Goal: Communication & Community: Answer question/provide support

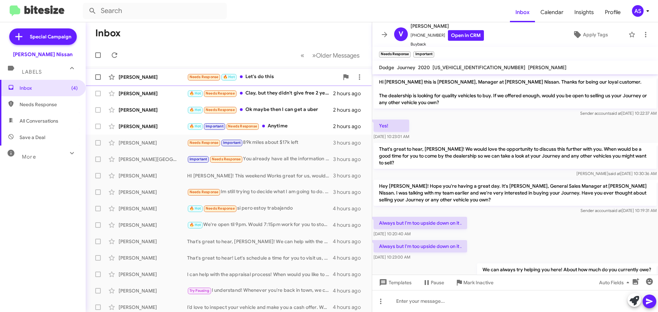
scroll to position [98, 0]
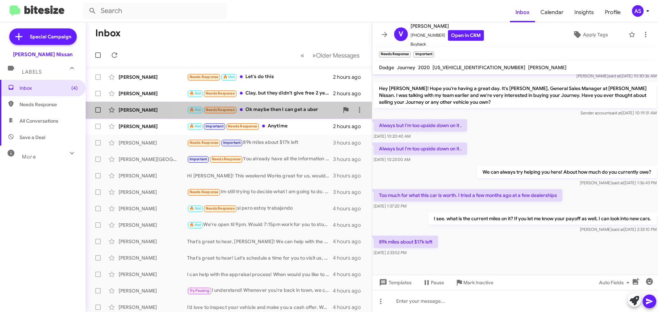
click at [279, 112] on div "🔥 Hot Needs Response Ok maybe then I can get a uber" at bounding box center [263, 110] width 152 height 8
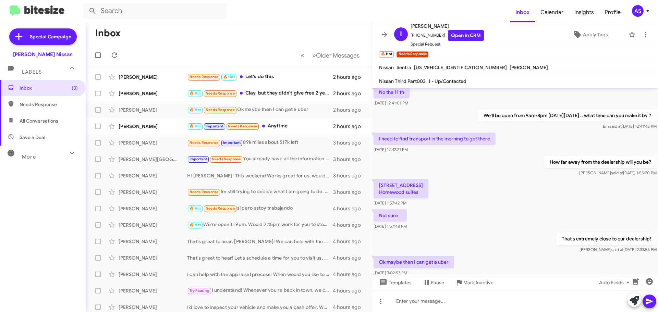
scroll to position [143, 0]
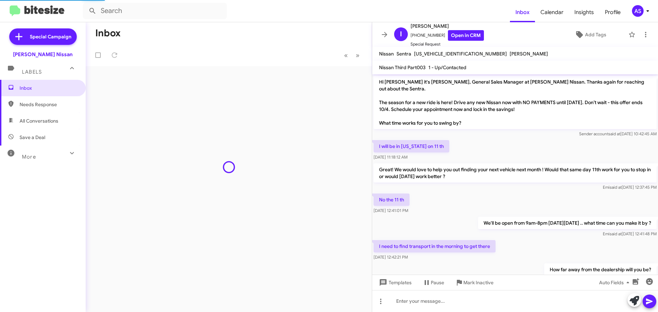
scroll to position [129, 0]
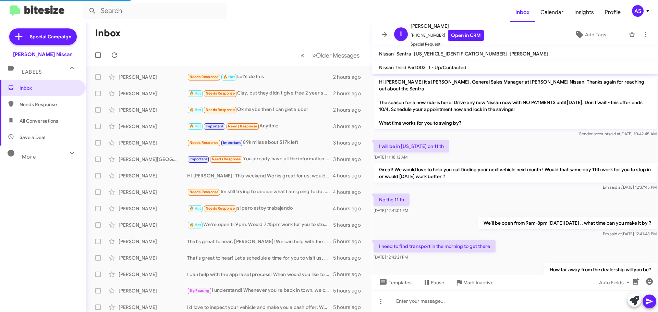
scroll to position [129, 0]
